Goal: Task Accomplishment & Management: Complete application form

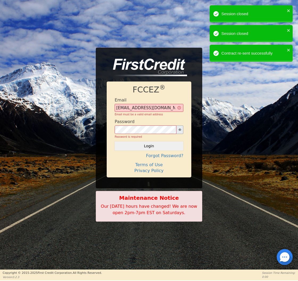
type input "[EMAIL_ADDRESS][DOMAIN_NAME]"
click at [149, 141] on button "Login" at bounding box center [149, 145] width 69 height 9
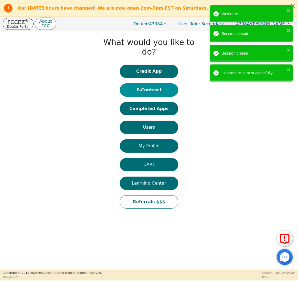
click at [159, 84] on button "E-Contract" at bounding box center [149, 89] width 59 height 13
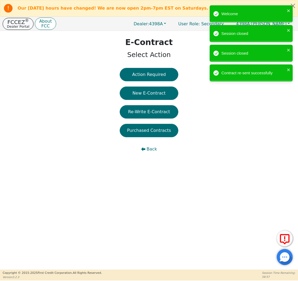
click at [17, 19] on p "FCCEZ ®" at bounding box center [18, 21] width 22 height 5
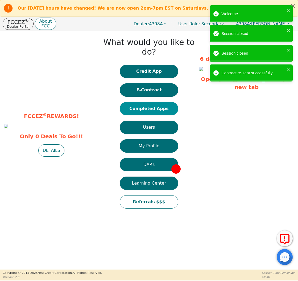
click at [161, 103] on button "Completed Apps" at bounding box center [149, 108] width 59 height 13
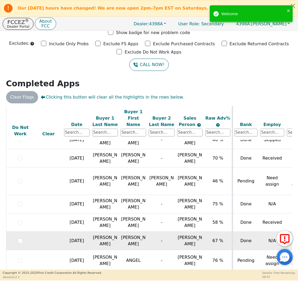
scroll to position [281, 0]
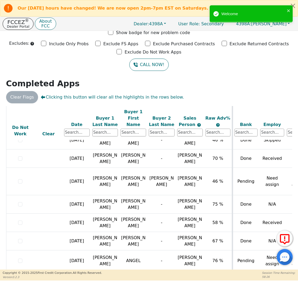
click at [28, 27] on p "Dealer Portal" at bounding box center [18, 26] width 22 height 3
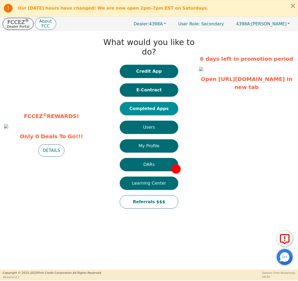
click at [157, 102] on button "Completed Apps" at bounding box center [149, 108] width 59 height 13
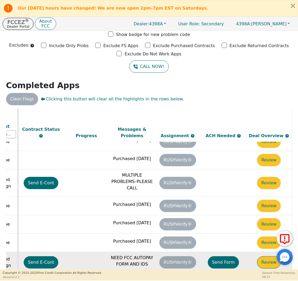
scroll to position [281, 298]
click at [266, 256] on button "Review" at bounding box center [269, 262] width 24 height 12
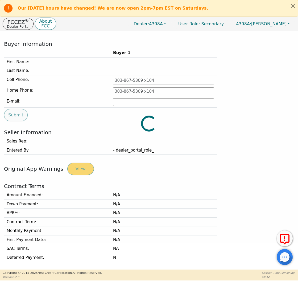
type input "[PHONE_NUMBER]"
type input "[EMAIL_ADDRESS][DOMAIN_NAME]"
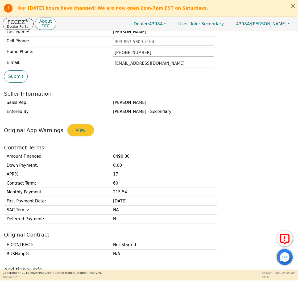
scroll to position [66, 0]
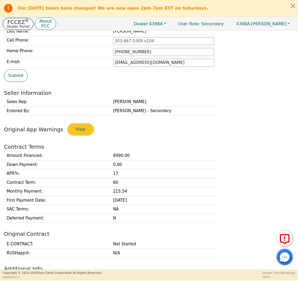
click at [21, 22] on p "FCCEZ ®" at bounding box center [18, 21] width 22 height 5
